Goal: Task Accomplishment & Management: Manage account settings

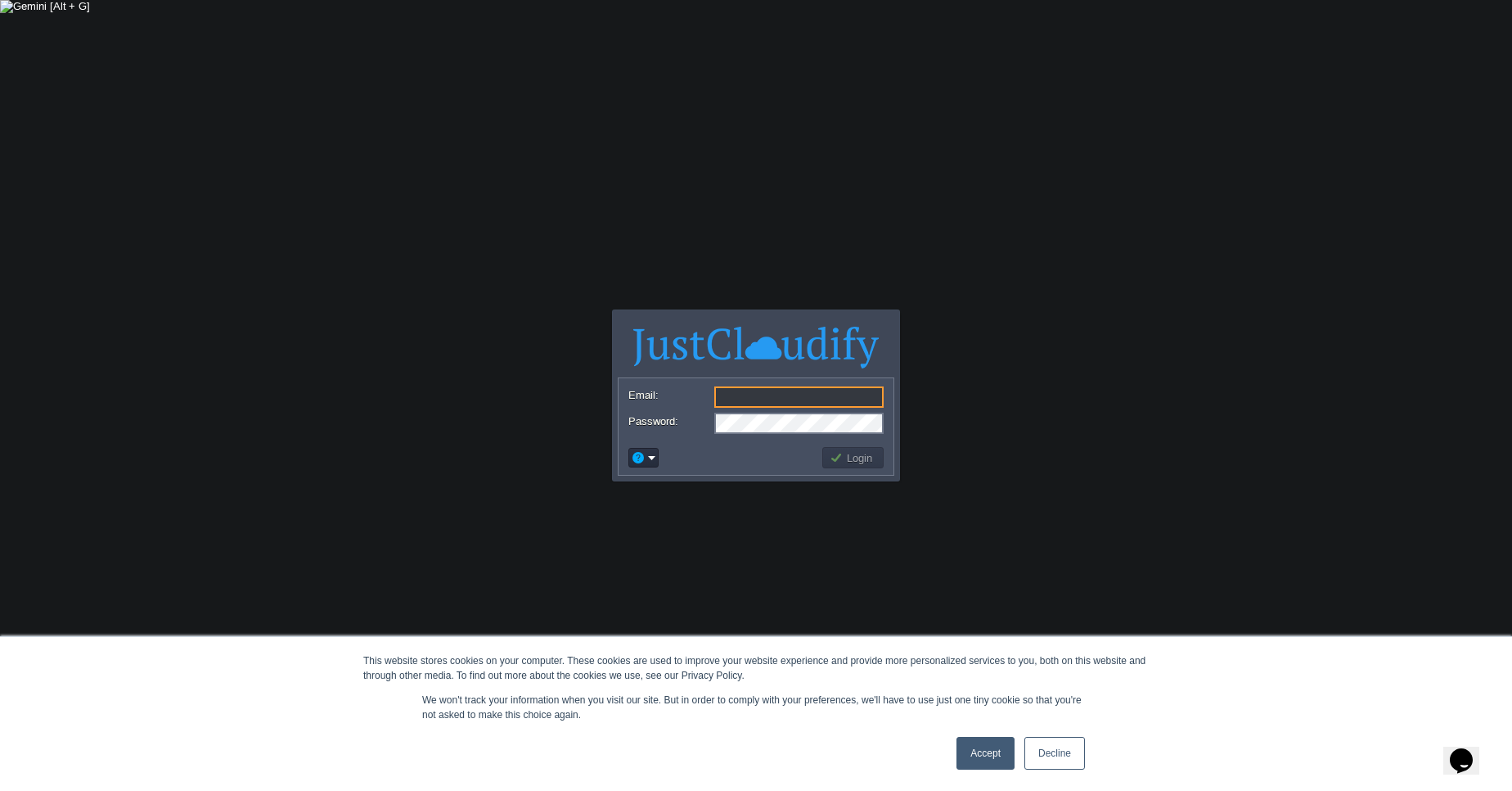
click at [639, 330] on img at bounding box center [755, 347] width 245 height 41
click at [650, 457] on em at bounding box center [643, 458] width 25 height 15
click at [1015, 535] on body "This website stores cookies on your computer. These cookies are used to improve…" at bounding box center [756, 395] width 1512 height 791
click at [999, 755] on link "Accept" at bounding box center [985, 752] width 58 height 33
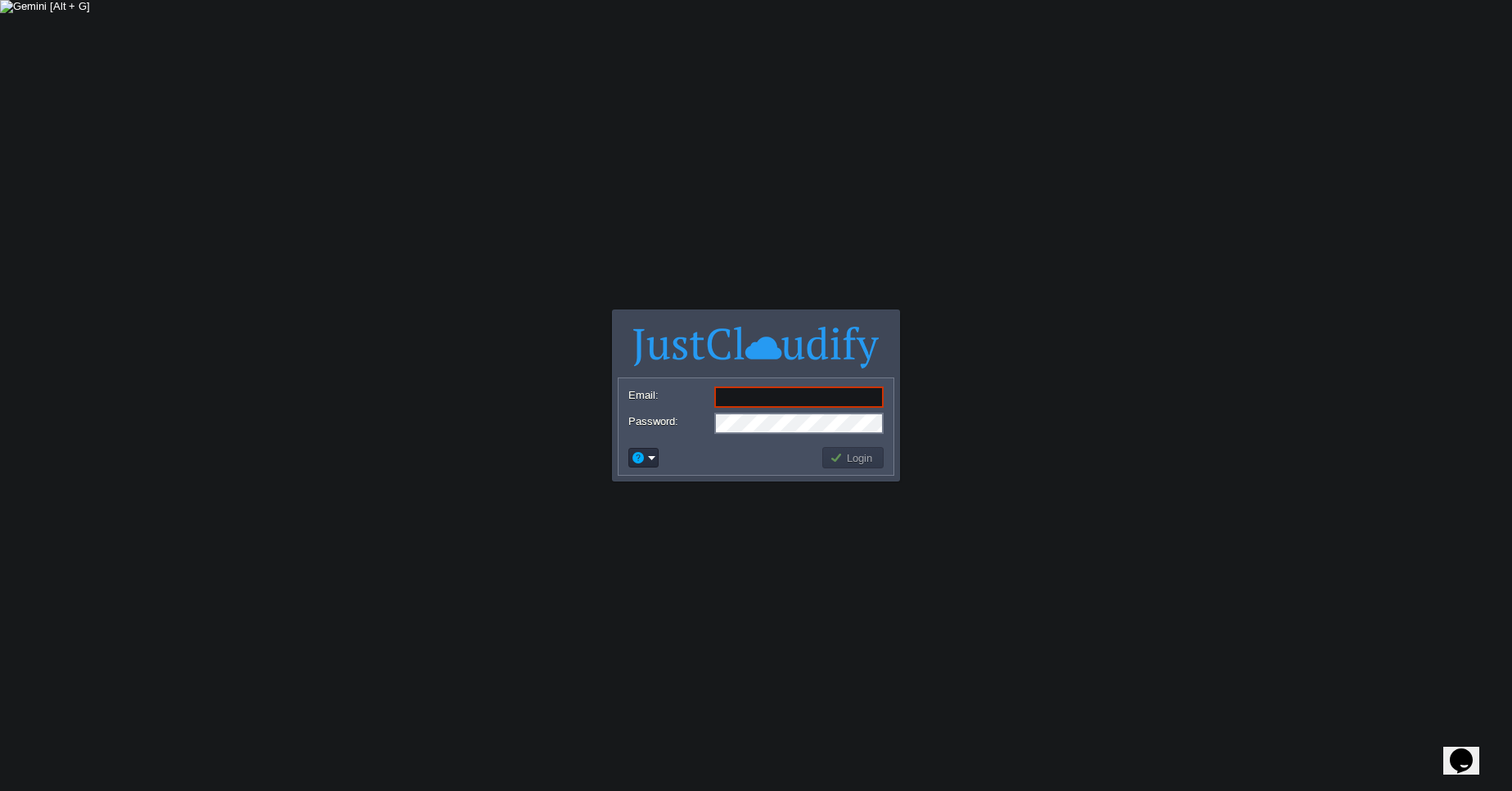
click at [1460, 748] on icon "Chat widget" at bounding box center [1461, 760] width 23 height 24
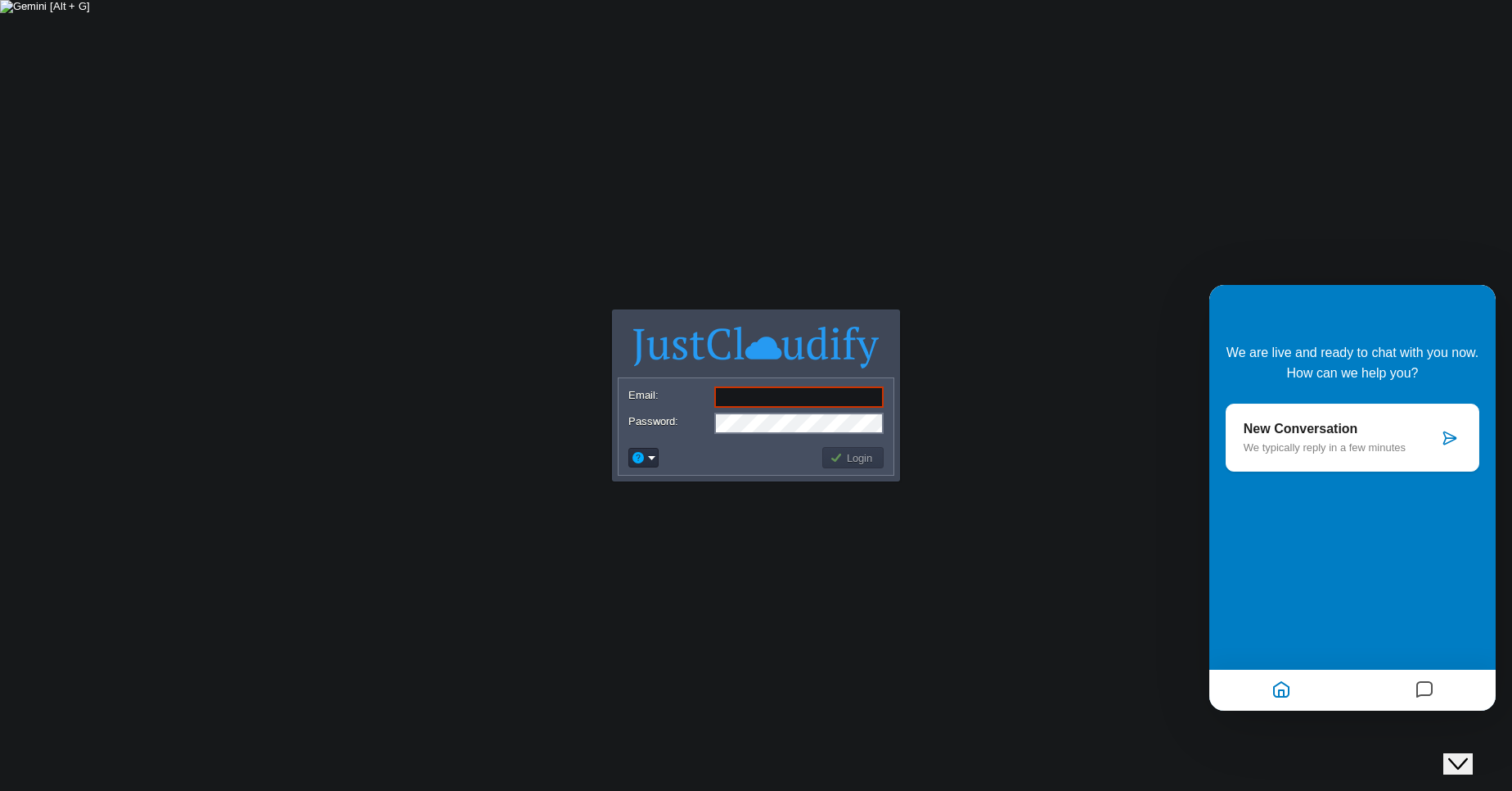
click at [1433, 687] on icon "Messages" at bounding box center [1424, 690] width 20 height 32
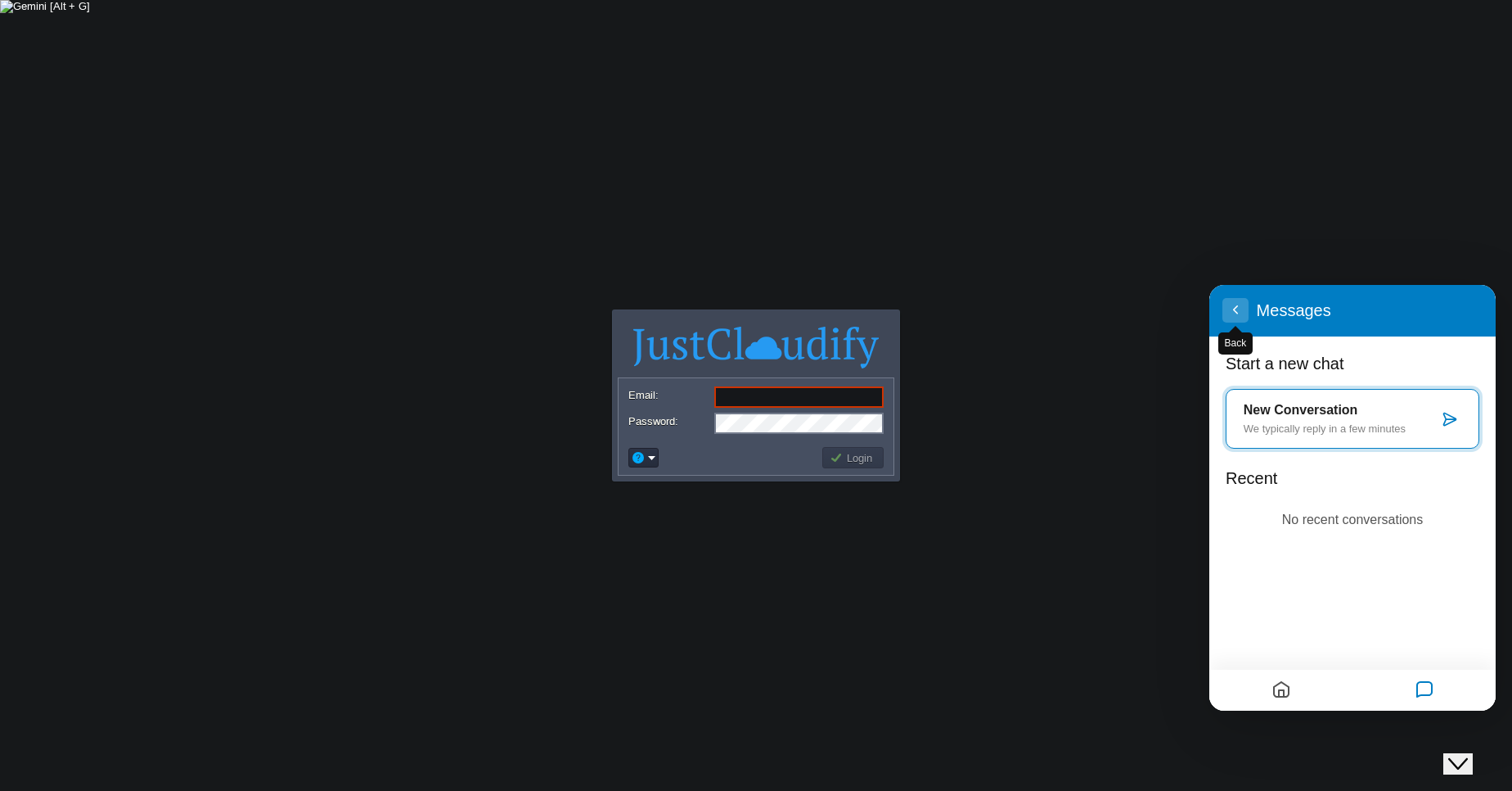
click at [1238, 312] on button "Back" at bounding box center [1236, 310] width 26 height 24
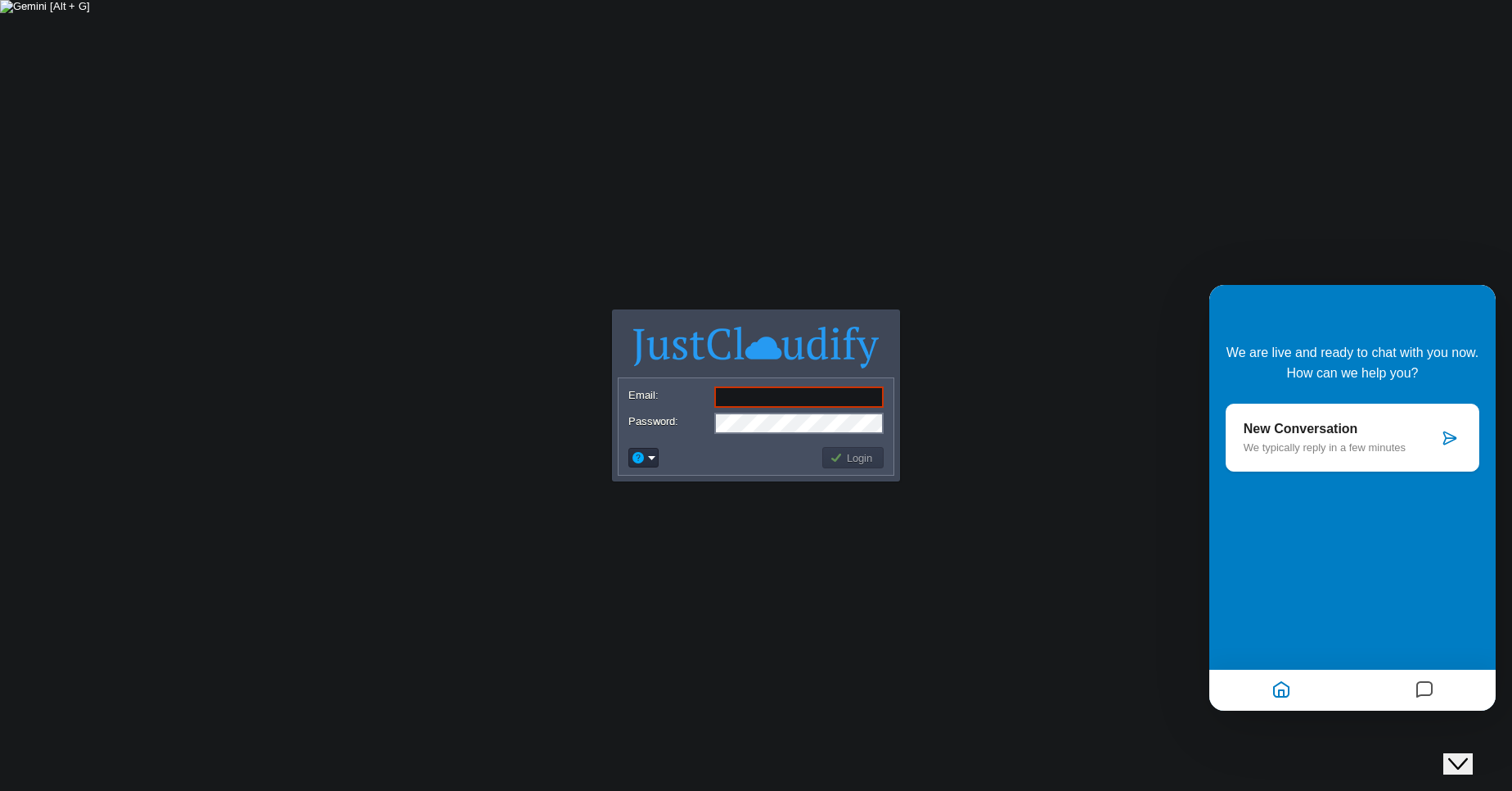
click at [1172, 306] on body "This website stores cookies on your computer. These cookies are used to improve…" at bounding box center [756, 395] width 1512 height 791
click at [1468, 758] on icon "Chat widget" at bounding box center [1457, 764] width 20 height 11
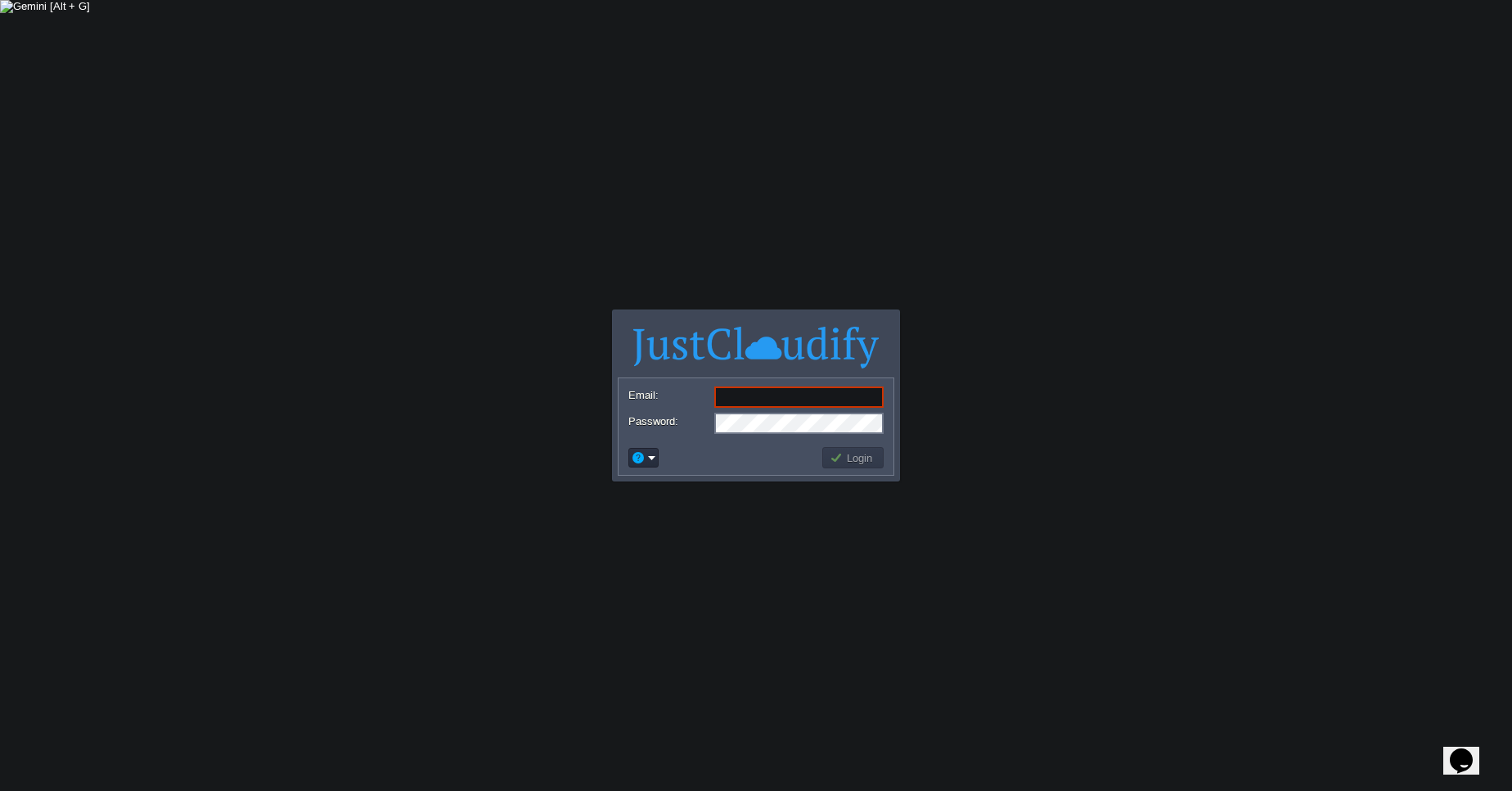
click at [325, 202] on body "This website stores cookies on your computer. These cookies are used to improve…" at bounding box center [756, 395] width 1512 height 791
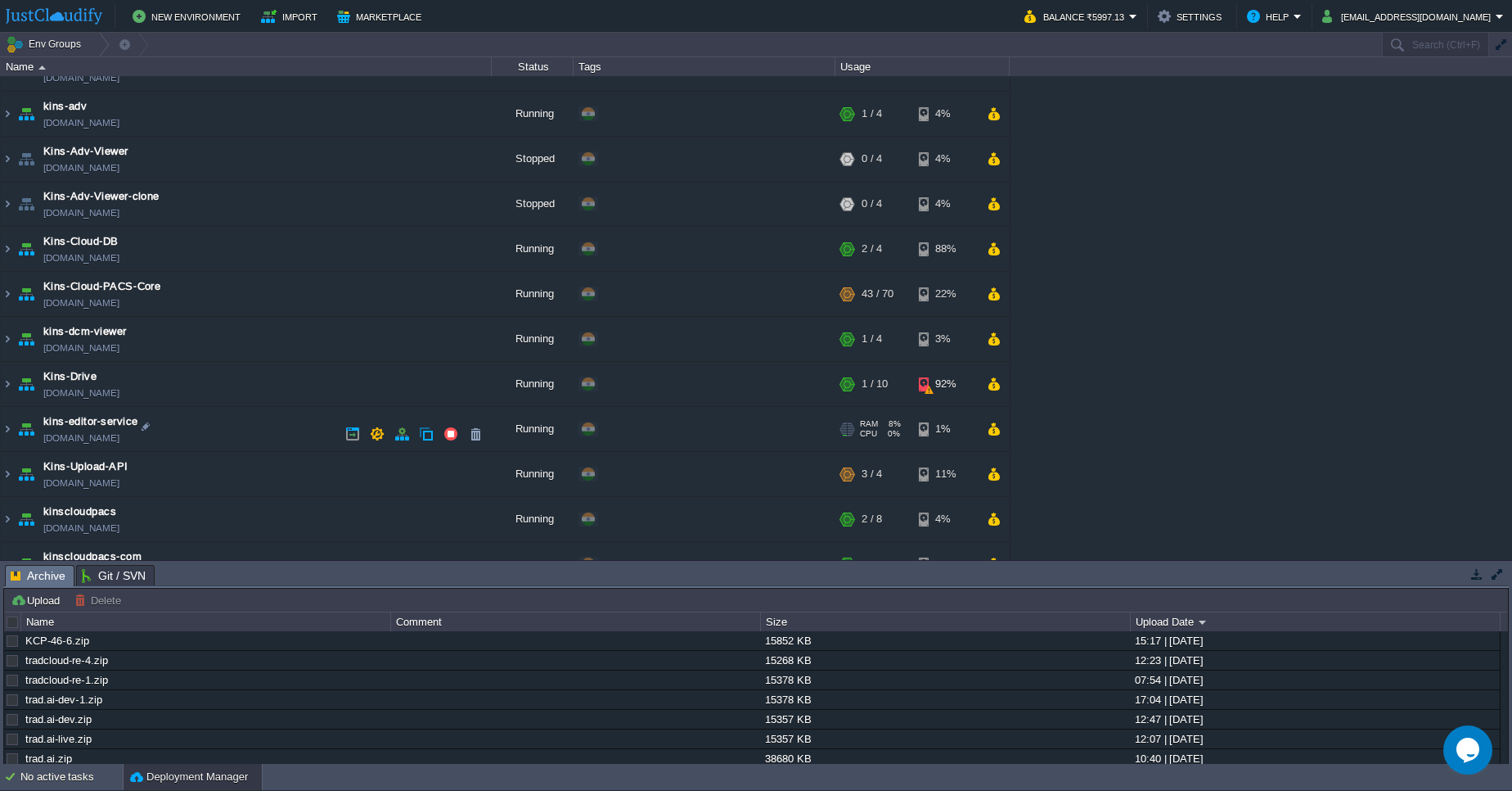
scroll to position [491, 0]
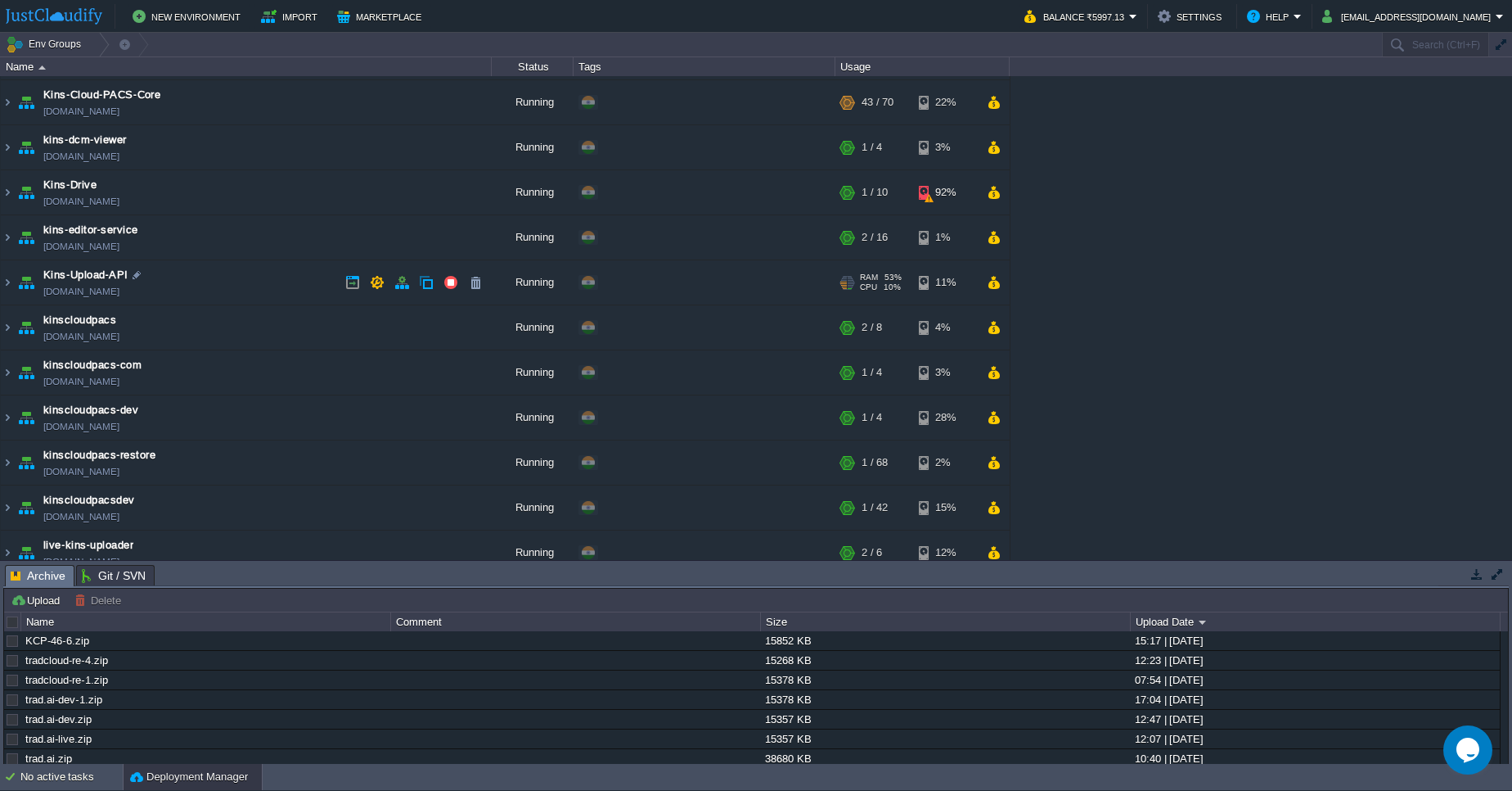
click at [14, 282] on td "Kins-Upload-API kins-upload-api.in1.justcloudify.net" at bounding box center [246, 283] width 491 height 45
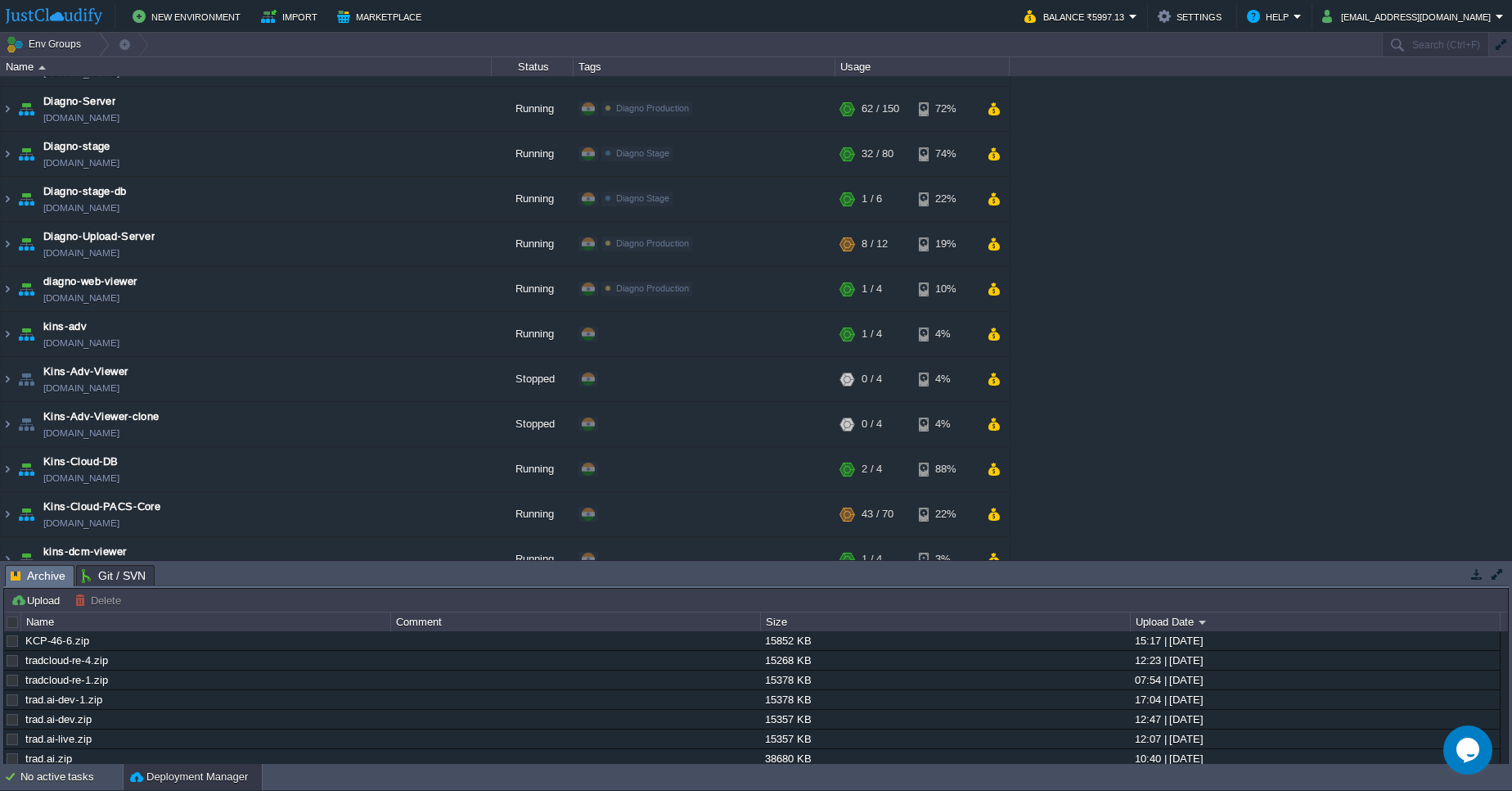
scroll to position [0, 0]
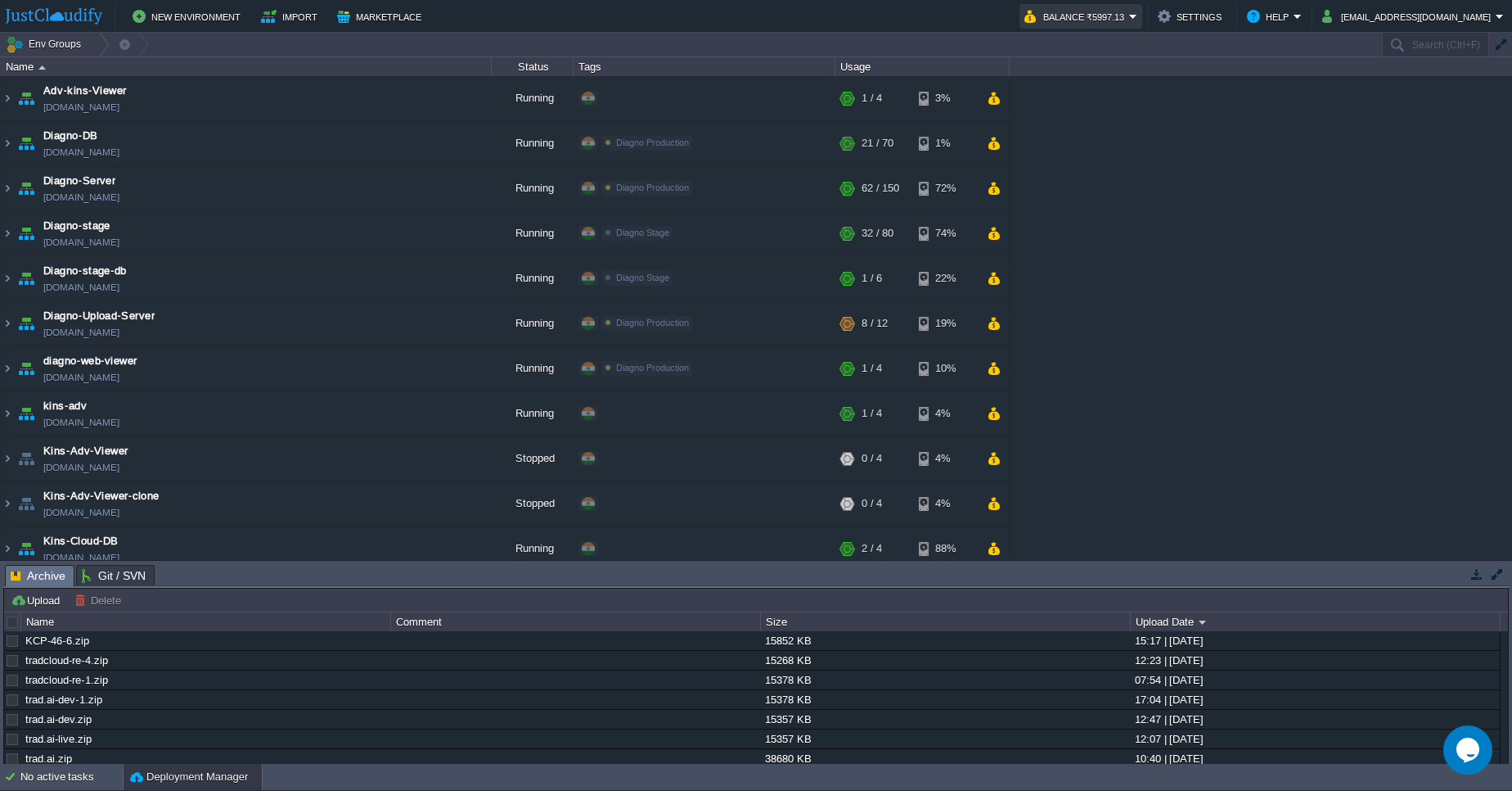
click at [1127, 14] on button "Balance ₹5997.13" at bounding box center [1076, 16] width 104 height 20
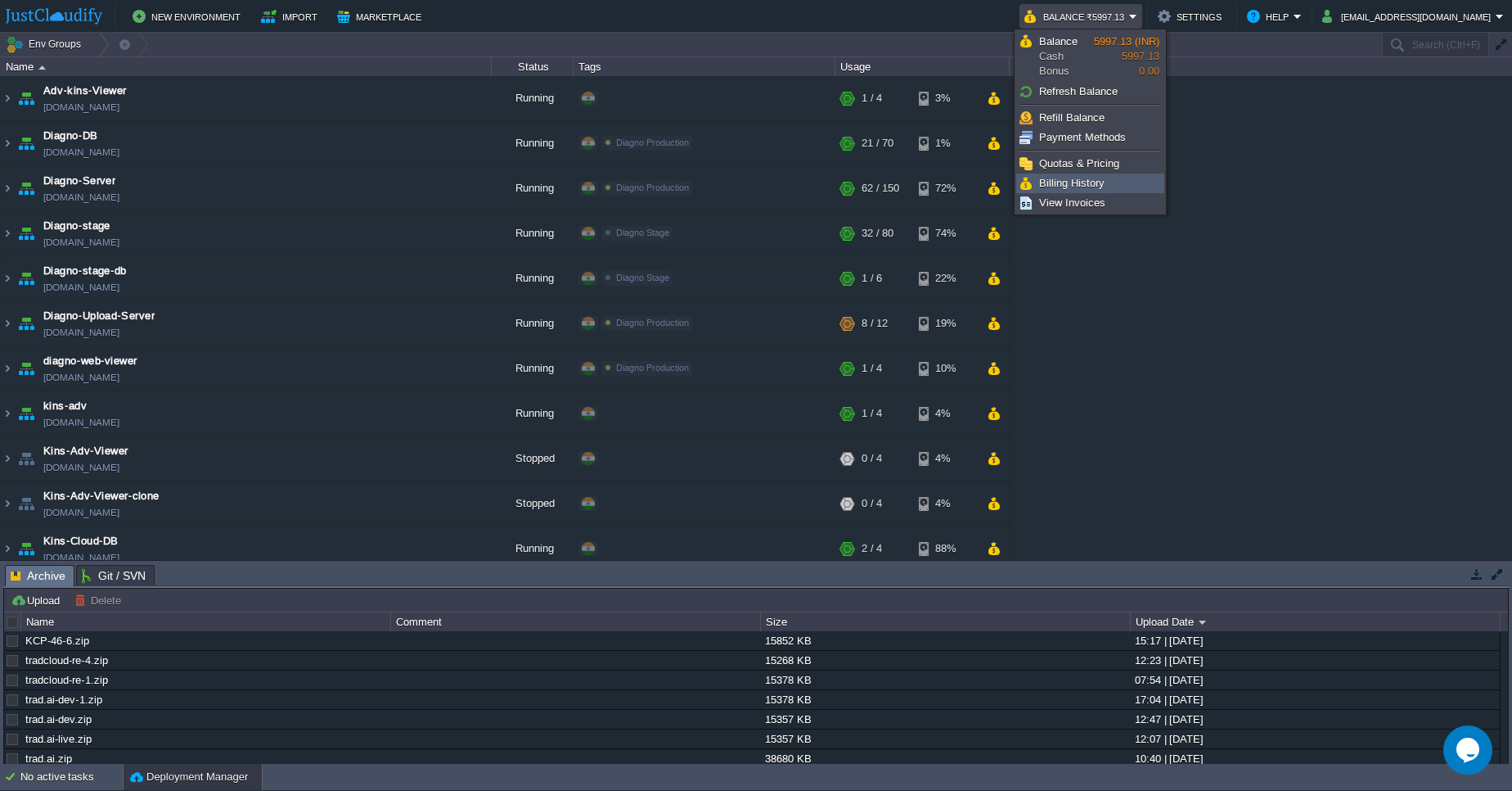
click at [1125, 188] on link "Billing History" at bounding box center [1091, 182] width 147 height 18
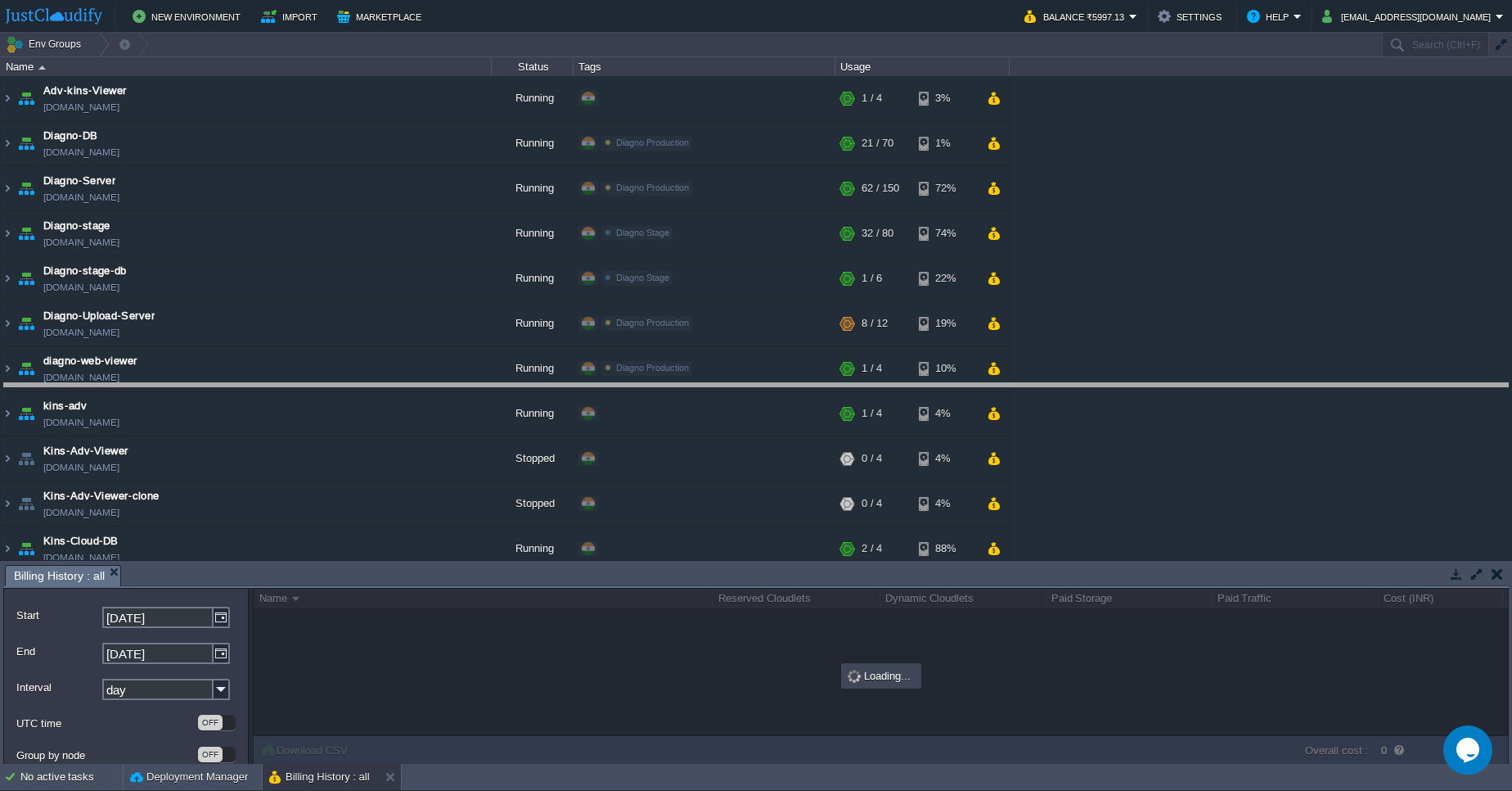
drag, startPoint x: 1087, startPoint y: 576, endPoint x: 1045, endPoint y: 378, distance: 202.4
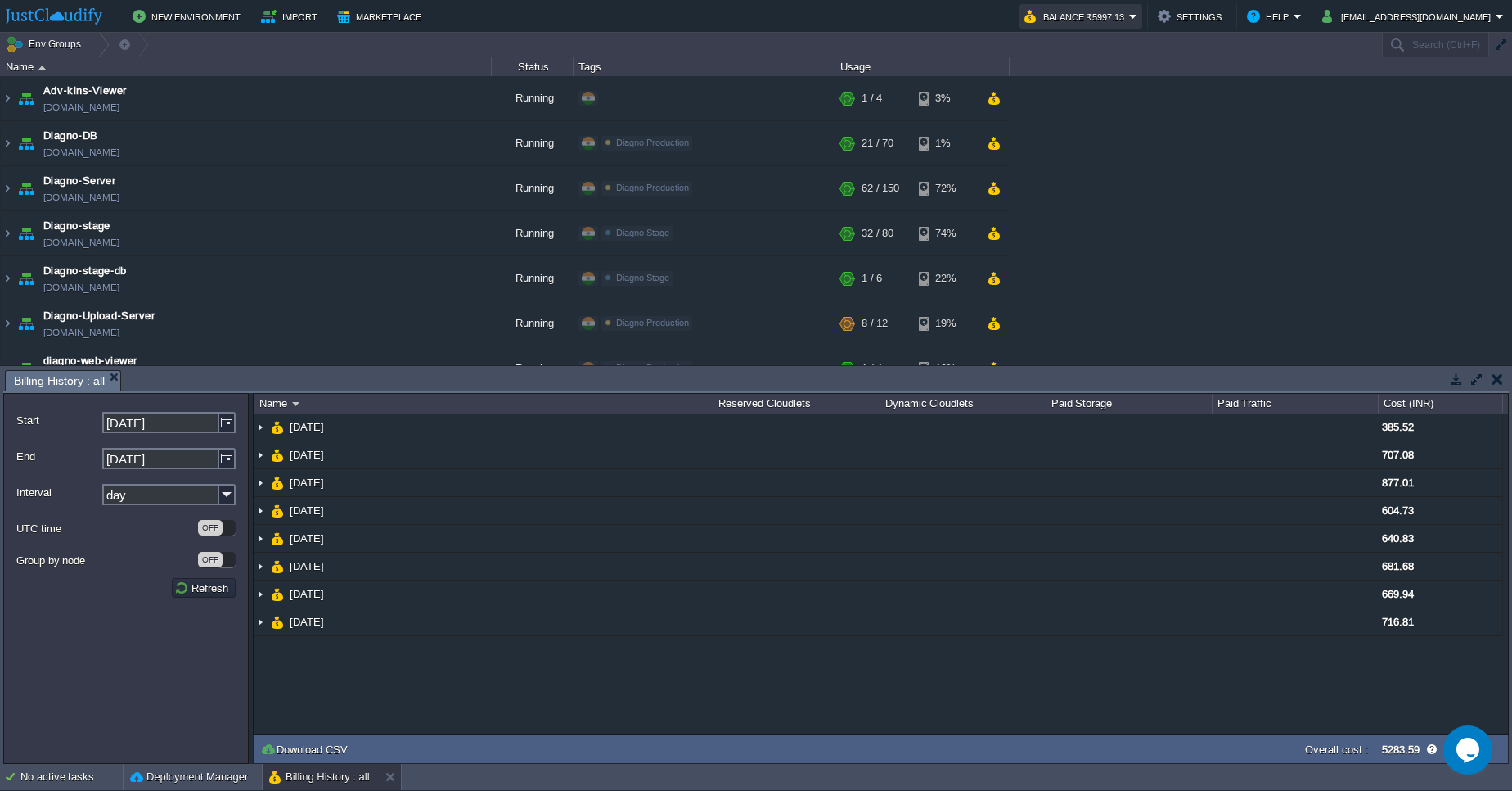
click at [1111, 21] on button "Balance ₹5997.13" at bounding box center [1076, 16] width 104 height 20
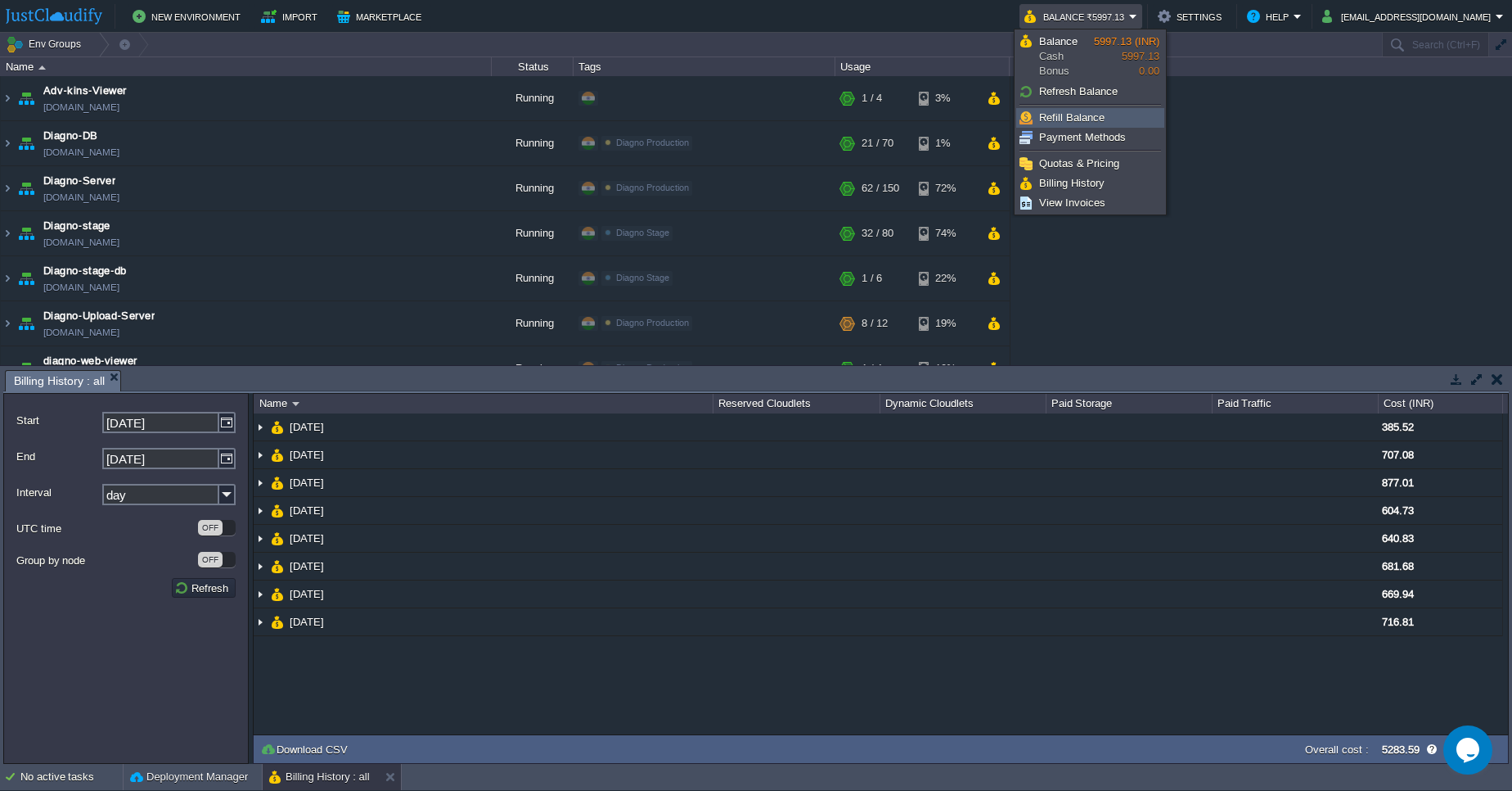
click at [1096, 110] on link "Refill Balance" at bounding box center [1091, 118] width 147 height 18
